Goal: Information Seeking & Learning: Learn about a topic

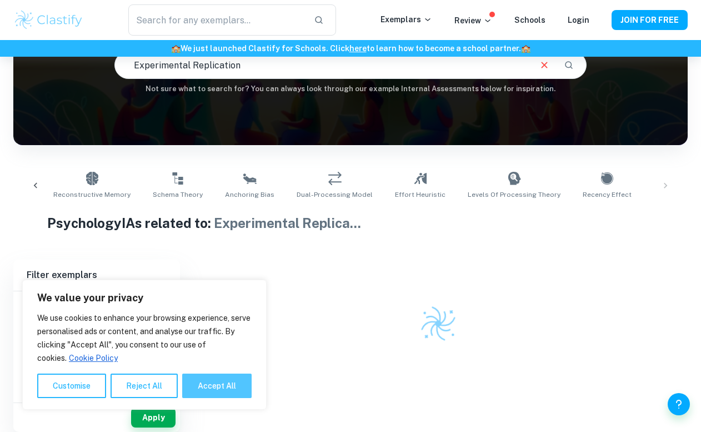
scroll to position [0, 1037]
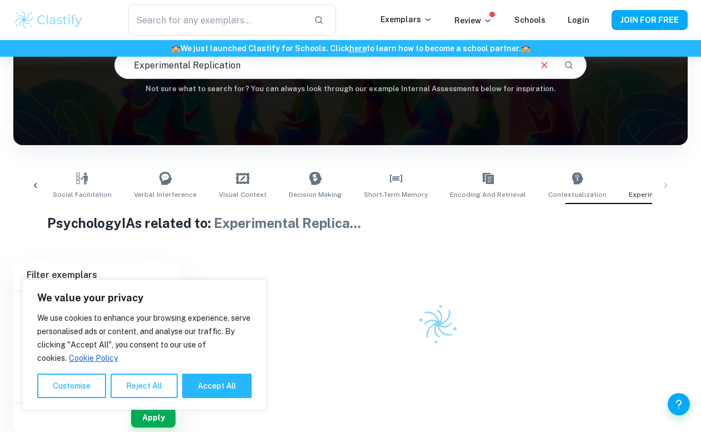
click at [217, 366] on div "We use cookies to enhance your browsing experience, serve personalised ads or c…" at bounding box center [144, 354] width 214 height 87
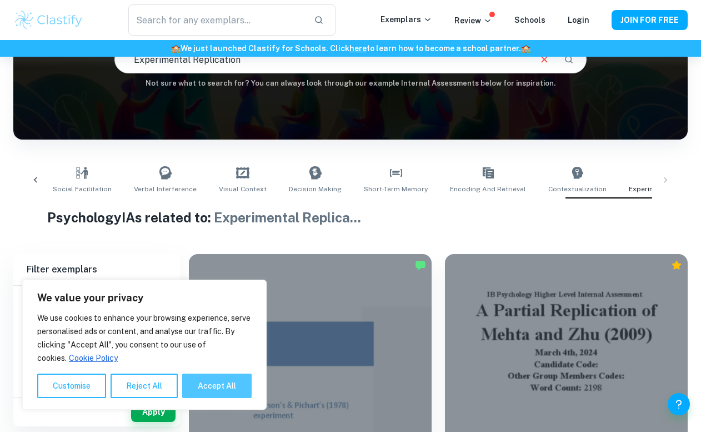
click at [220, 376] on button "Accept All" at bounding box center [216, 385] width 69 height 24
checkbox input "true"
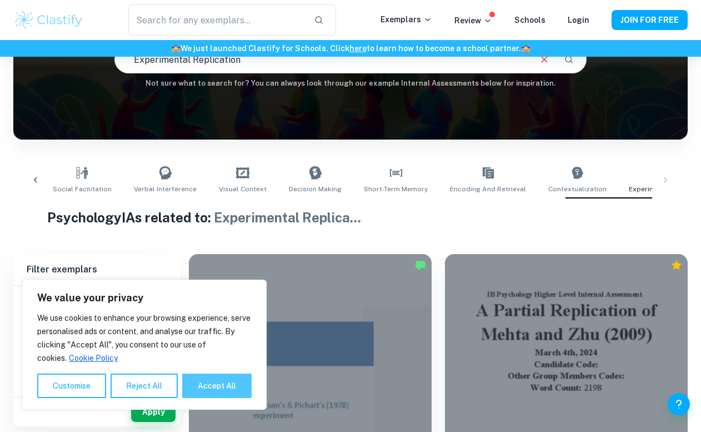
checkbox input "true"
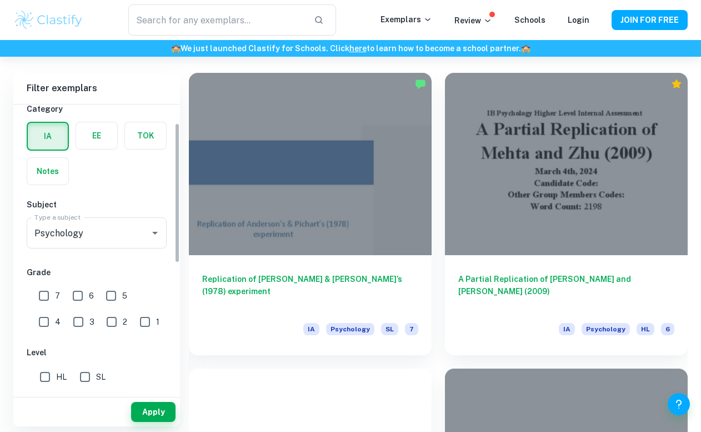
scroll to position [38, 0]
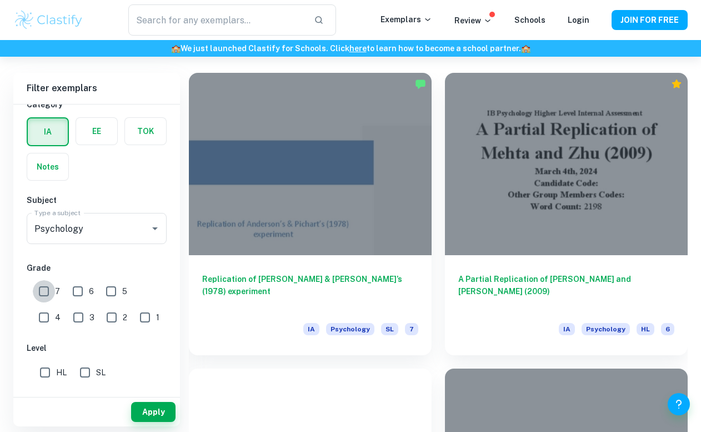
click at [46, 292] on input "7" at bounding box center [44, 291] width 22 height 22
checkbox input "true"
click at [154, 410] on button "Apply" at bounding box center [153, 412] width 44 height 20
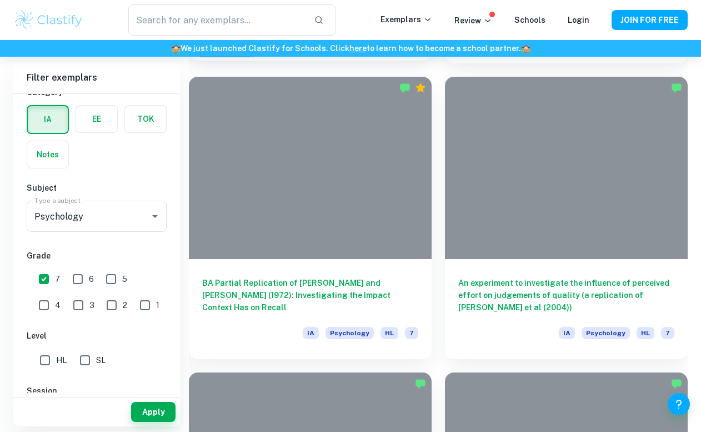
scroll to position [1554, 0]
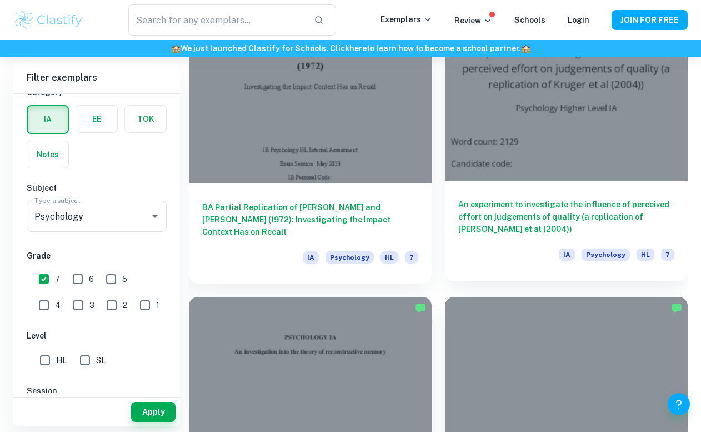
click at [545, 138] on div at bounding box center [566, 89] width 243 height 182
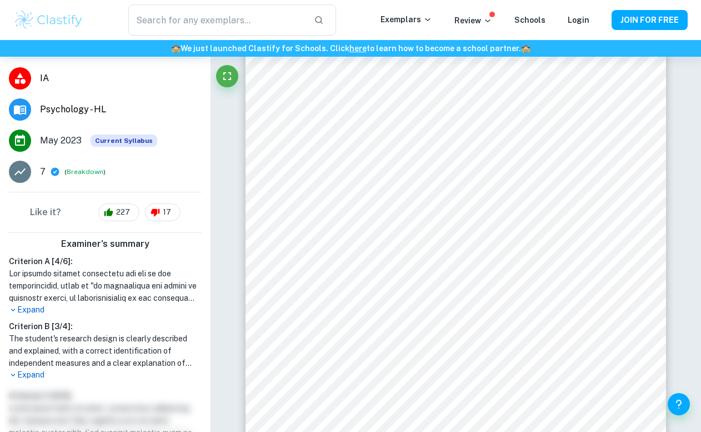
scroll to position [153, 0]
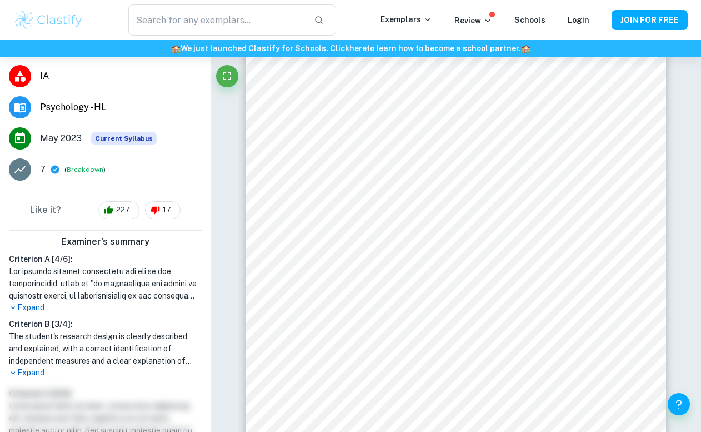
click at [31, 307] on p "Expand" at bounding box center [105, 308] width 193 height 12
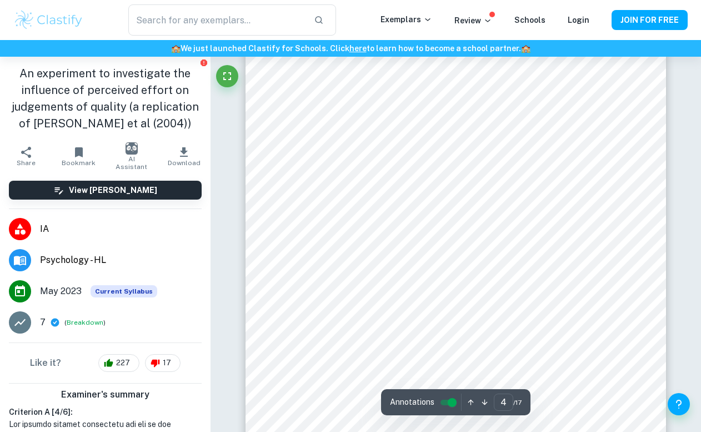
scroll to position [2116, 0]
type input "3"
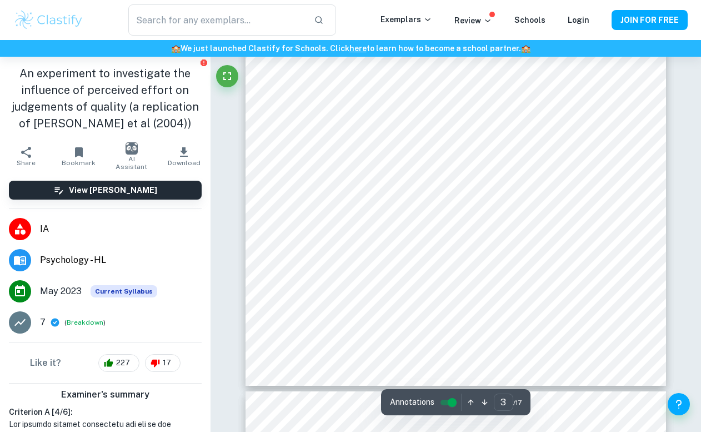
scroll to position [1617, 0]
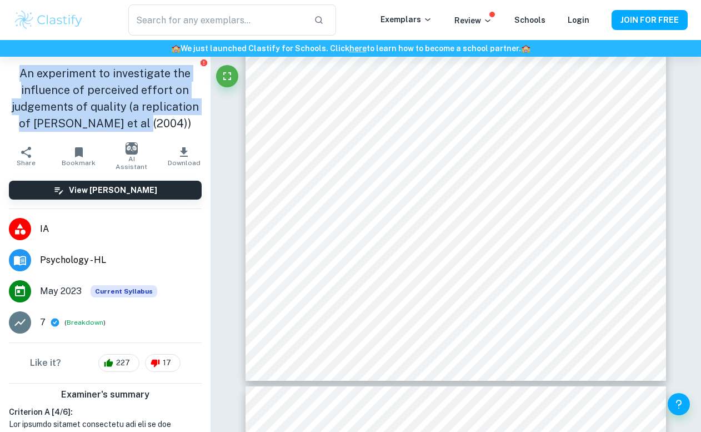
drag, startPoint x: 172, startPoint y: 123, endPoint x: 1, endPoint y: 73, distance: 178.7
click at [1, 73] on div "An experiment to investigate the influence of perceived effort on judgements of…" at bounding box center [105, 98] width 210 height 84
copy h1 "An experiment to investigate the influence of perceived effort on judgements of…"
